Goal: Transaction & Acquisition: Purchase product/service

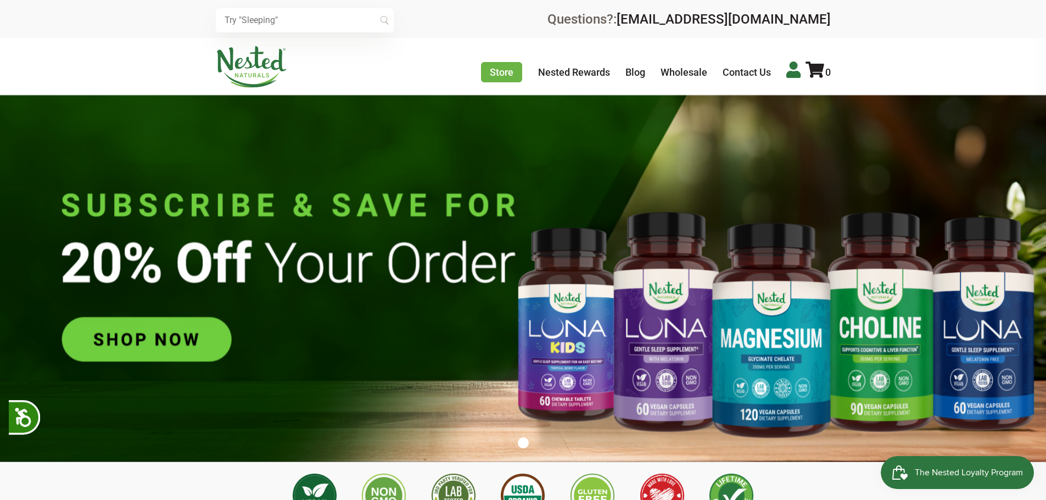
scroll to position [0, 193]
click at [796, 72] on icon at bounding box center [793, 70] width 14 height 16
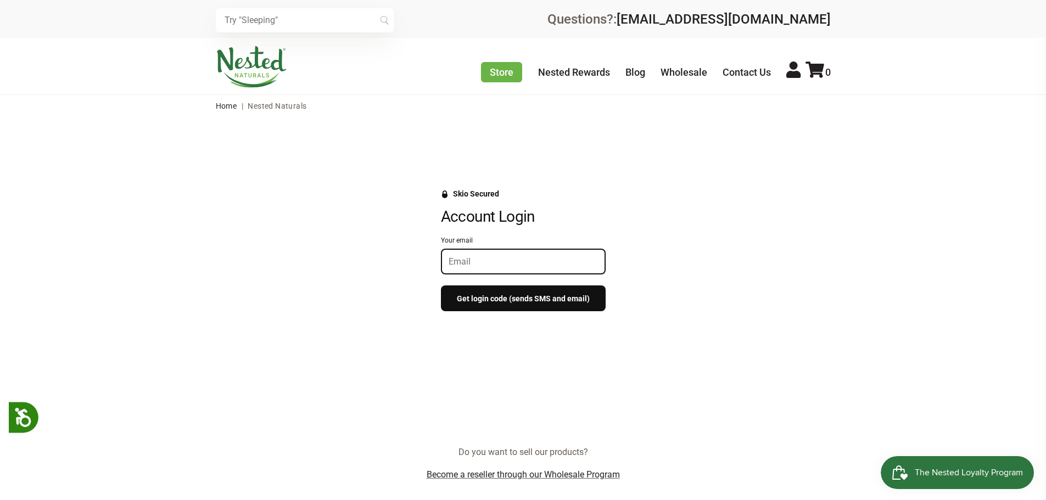
click at [469, 258] on input "Your email" at bounding box center [523, 261] width 149 height 10
type input "rsaarnio@gmail.com"
click at [533, 295] on button "Get login code (sends SMS and email)" at bounding box center [523, 299] width 165 height 26
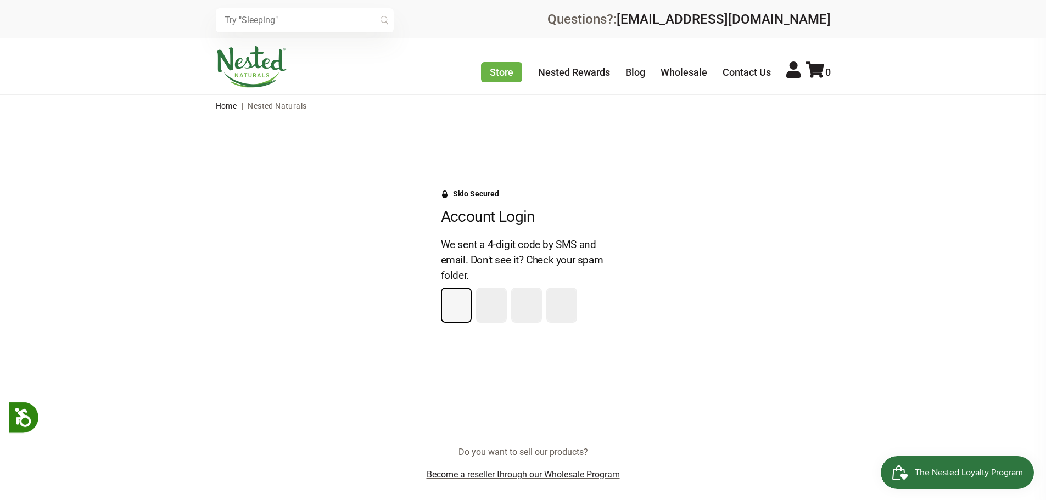
type input "8"
type input "6"
type input "0"
type input "4"
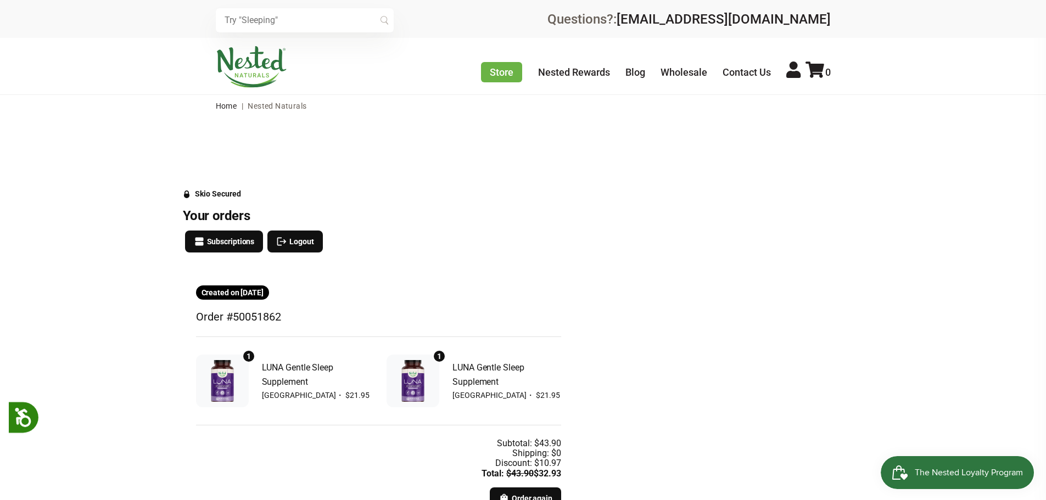
click at [223, 374] on img at bounding box center [223, 381] width 42 height 42
click at [226, 370] on img at bounding box center [223, 381] width 42 height 42
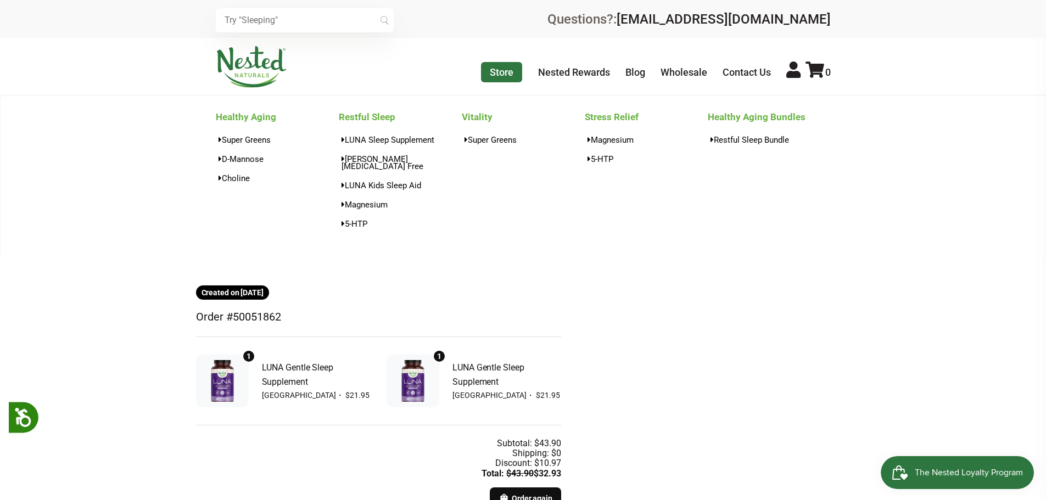
click at [489, 67] on link "Store" at bounding box center [501, 72] width 41 height 20
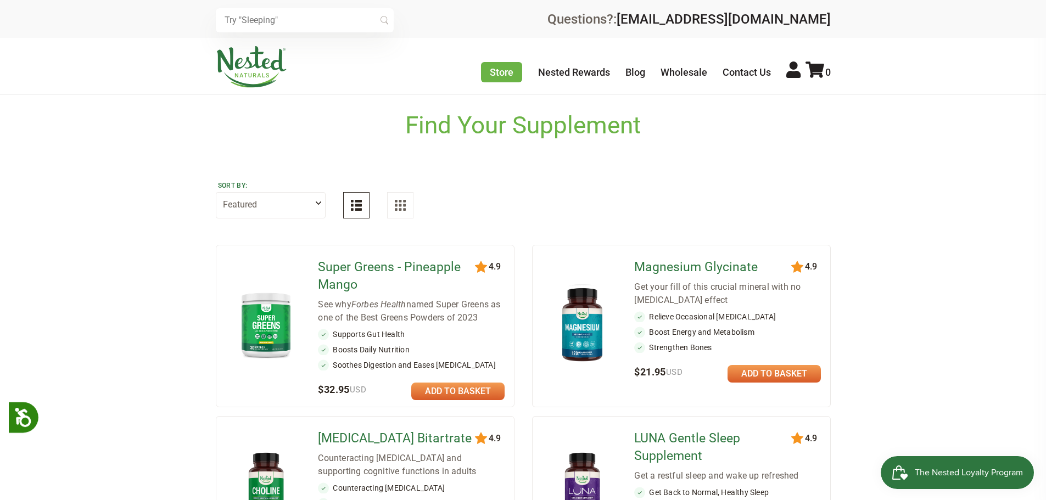
click at [701, 437] on link "LUNA Gentle Sleep Supplement" at bounding box center [713, 447] width 159 height 35
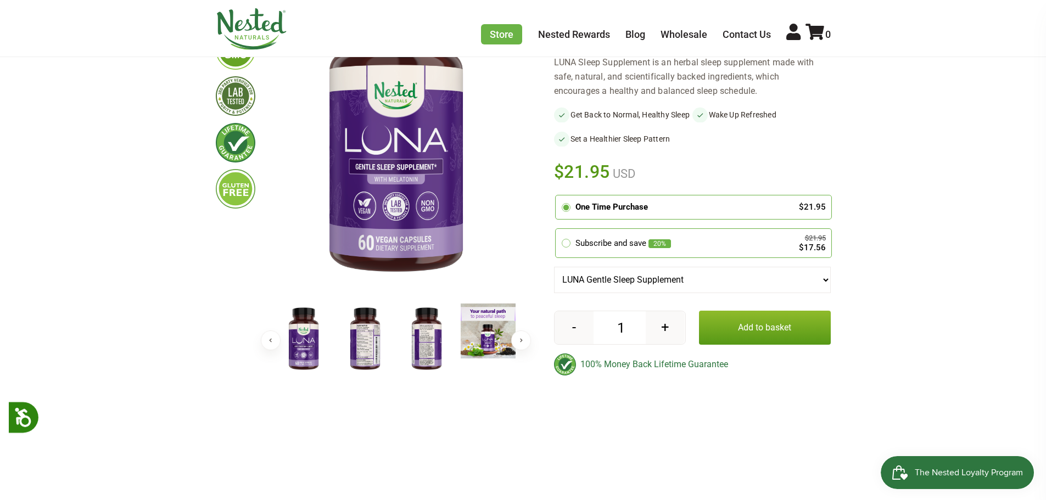
scroll to position [178, 0]
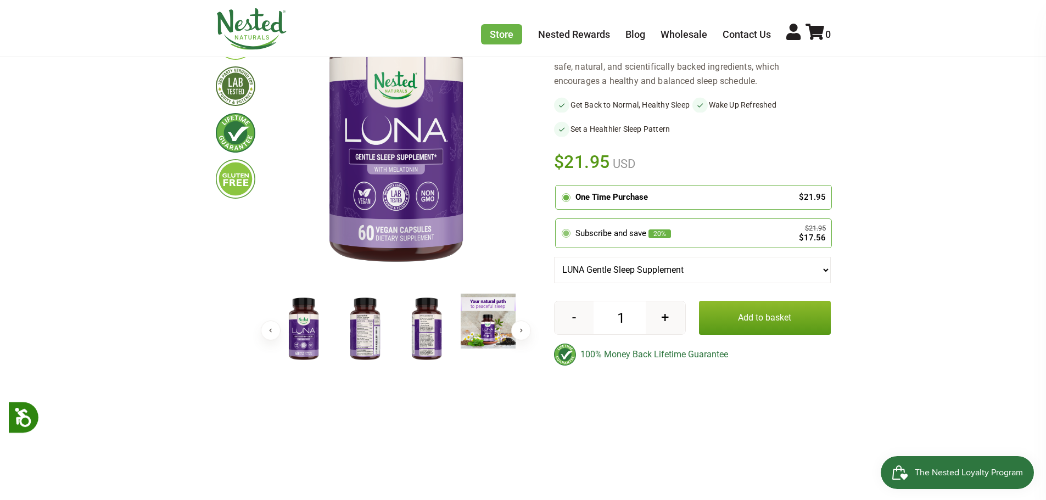
click at [573, 242] on div "Subscribe and save 20% $21.95 $17.56" at bounding box center [693, 234] width 265 height 18
click at [558, 221] on input "radio" at bounding box center [558, 221] width 0 height 0
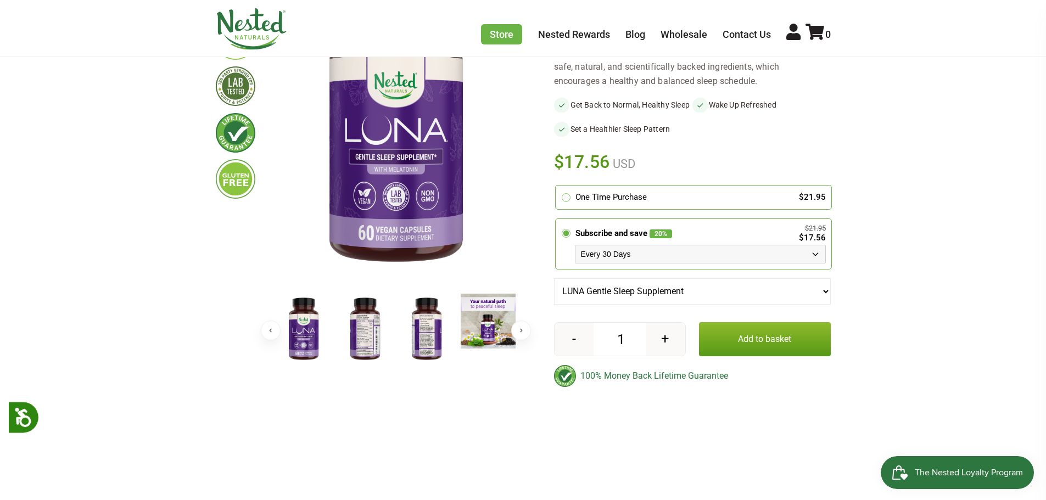
click at [620, 264] on select "Every 30 Days Every 60 Days Every 90 Days" at bounding box center [700, 254] width 251 height 19
select select "1129906255"
click at [575, 255] on select "Every 30 Days Every 60 Days Every 90 Days" at bounding box center [700, 254] width 251 height 19
click at [757, 351] on button "Add to basket" at bounding box center [765, 339] width 132 height 34
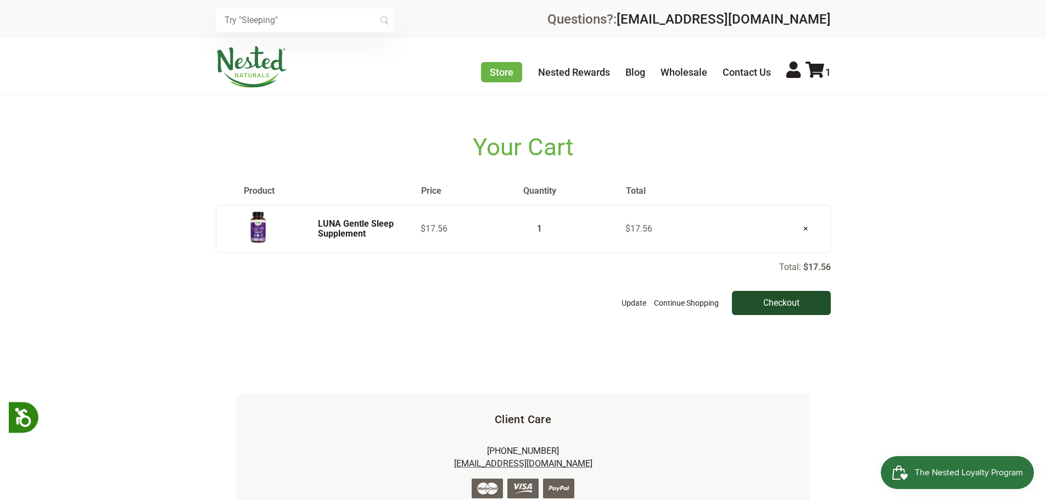
click at [768, 305] on input "Checkout" at bounding box center [781, 303] width 99 height 24
